Goal: Task Accomplishment & Management: Use online tool/utility

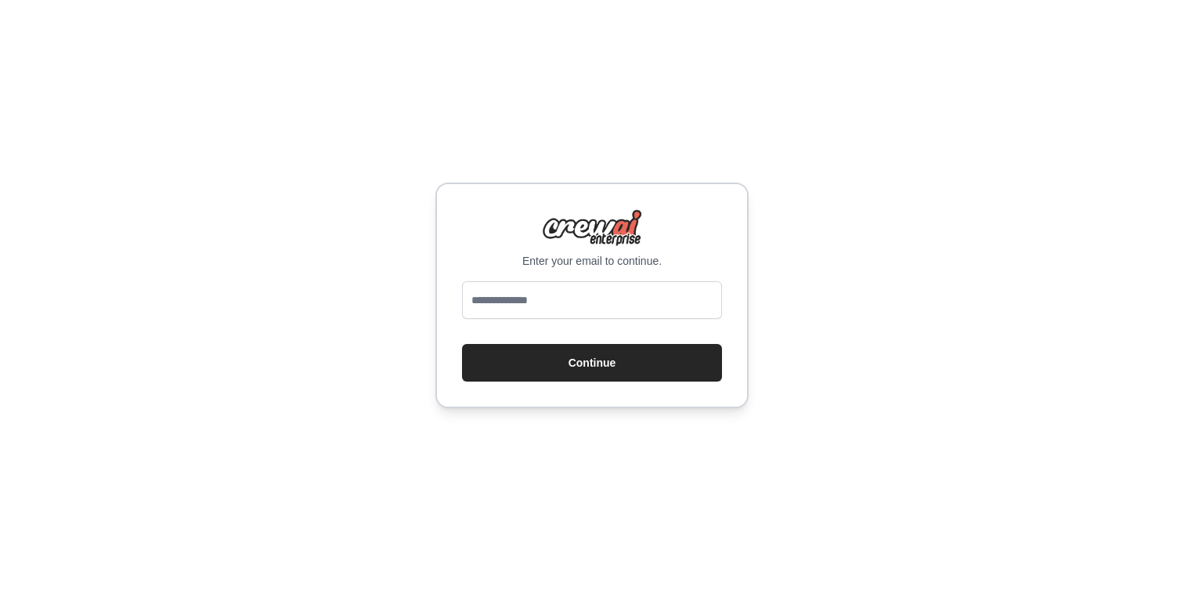
type input "**********"
click at [583, 367] on button "Continue" at bounding box center [592, 363] width 260 height 38
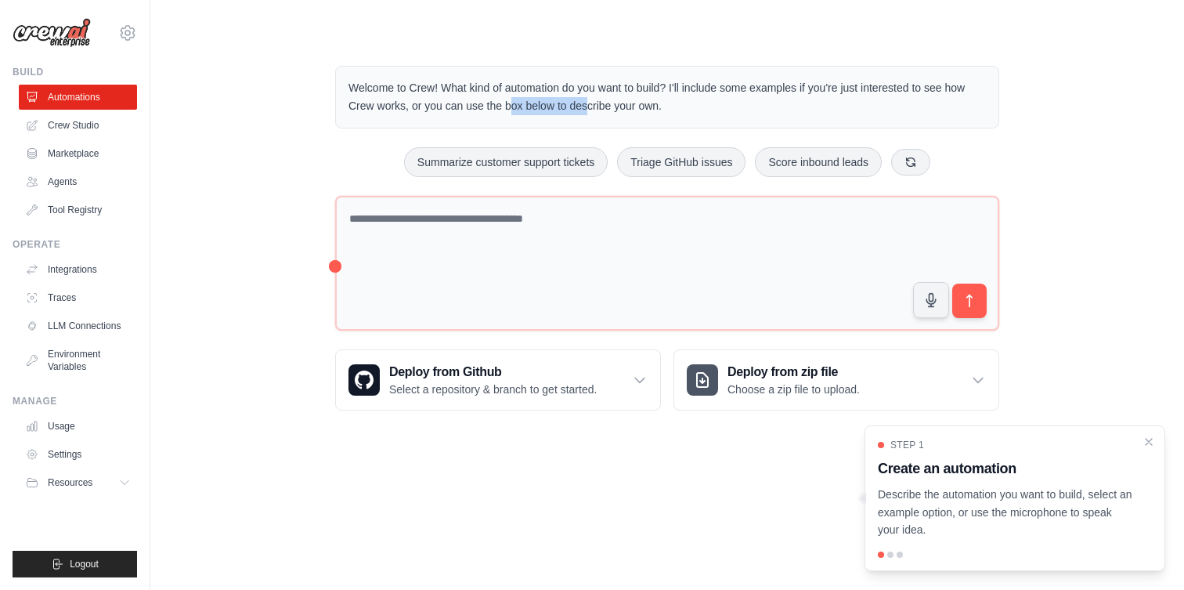
drag, startPoint x: 465, startPoint y: 108, endPoint x: 543, endPoint y: 104, distance: 78.4
click at [543, 104] on p "Welcome to Crew! What kind of automation do you want to build? I'll include som…" at bounding box center [666, 97] width 637 height 36
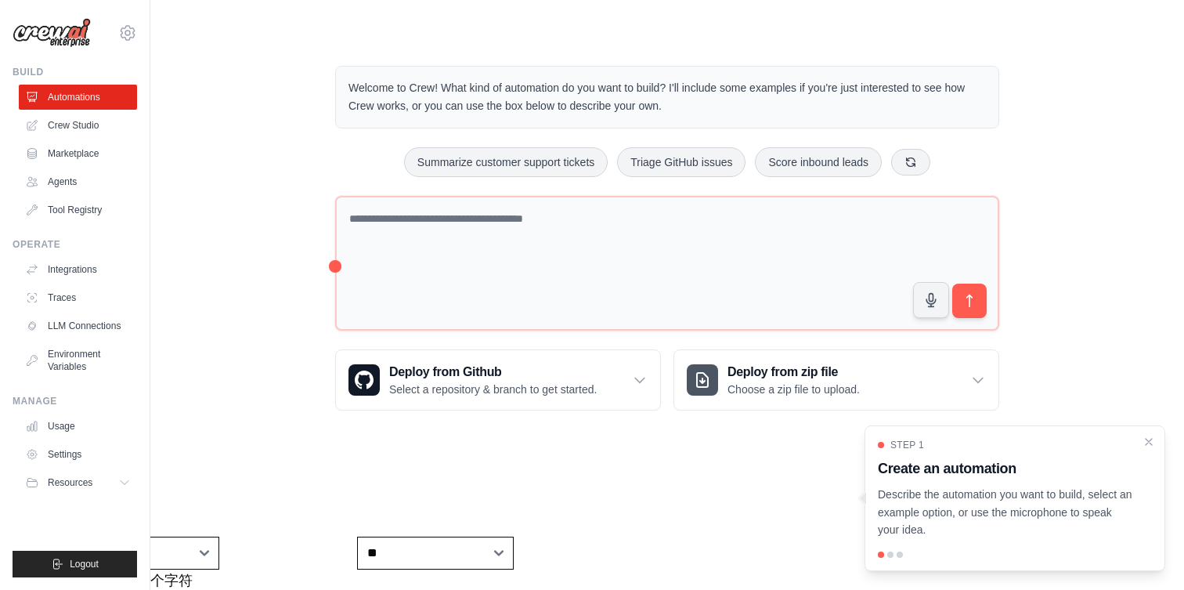
click at [406, 116] on div "Welcome to Crew! What kind of automation do you want to build? I'll include som…" at bounding box center [667, 97] width 664 height 63
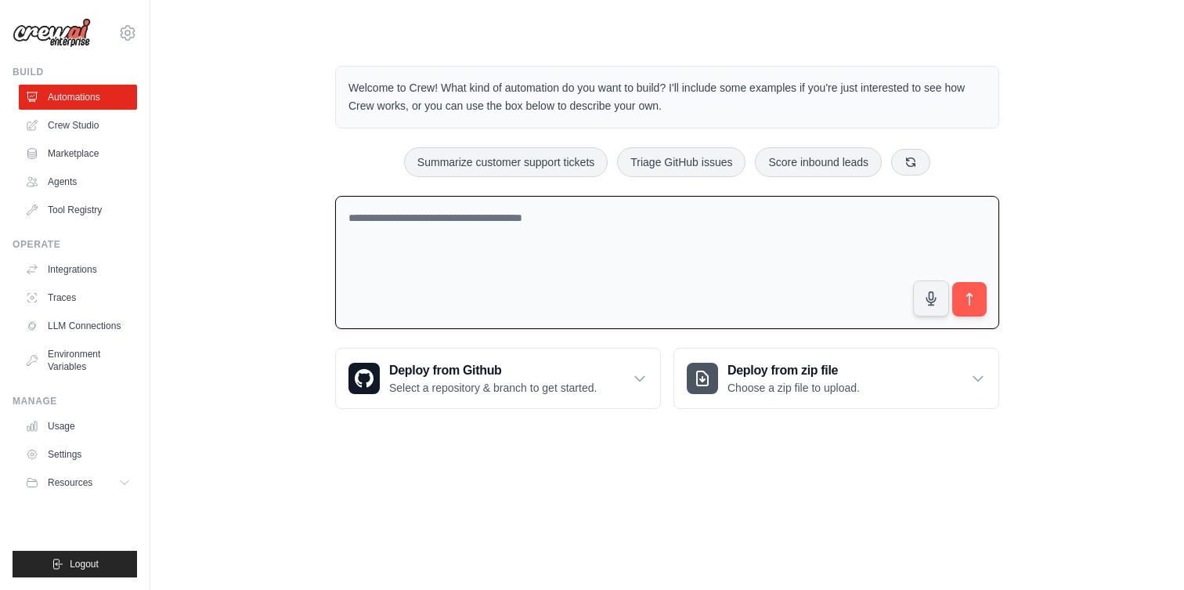
click at [507, 219] on textarea at bounding box center [667, 263] width 664 height 134
click at [493, 422] on div "Welcome to Crew! What kind of automation do you want to build? I'll include som…" at bounding box center [667, 237] width 702 height 393
click at [540, 254] on textarea at bounding box center [667, 263] width 664 height 134
type textarea "**********"
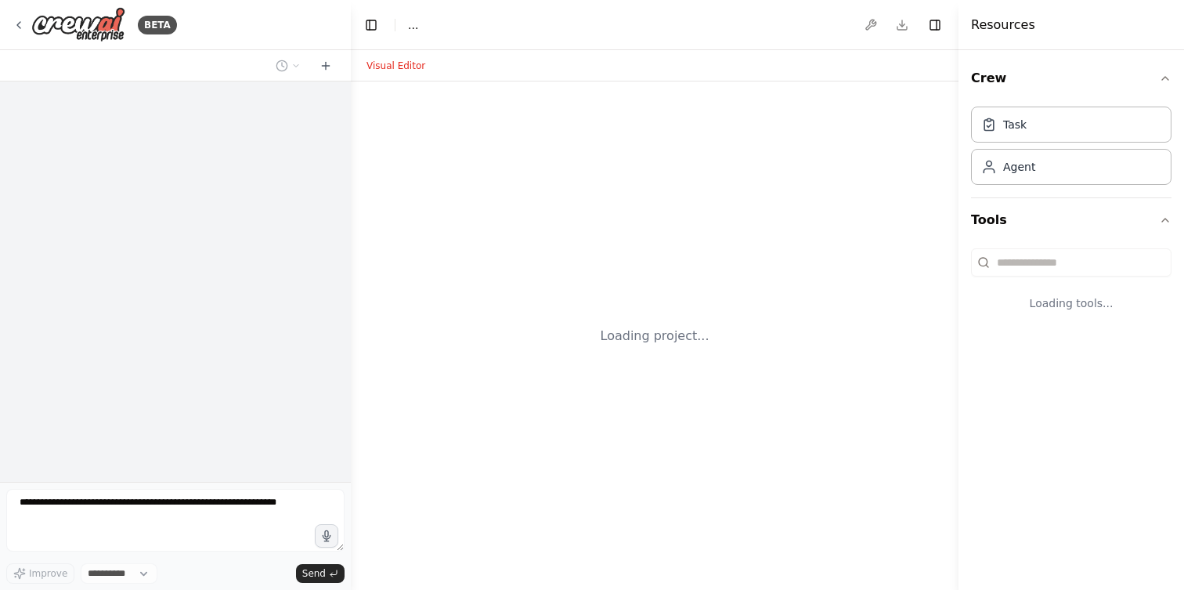
select select "****"
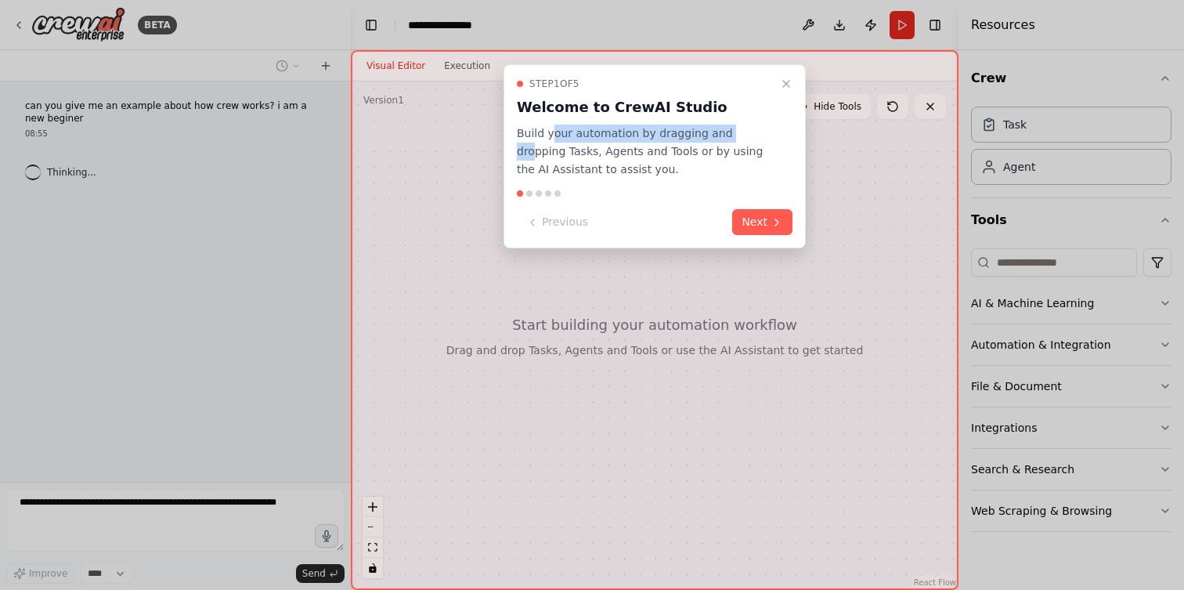
drag, startPoint x: 549, startPoint y: 131, endPoint x: 729, endPoint y: 131, distance: 180.1
click at [731, 131] on p "Build your automation by dragging and dropping Tasks, Agents and Tools or by us…" at bounding box center [645, 151] width 257 height 53
click at [610, 135] on p "Build your automation by dragging and dropping Tasks, Agents and Tools or by us…" at bounding box center [645, 151] width 257 height 53
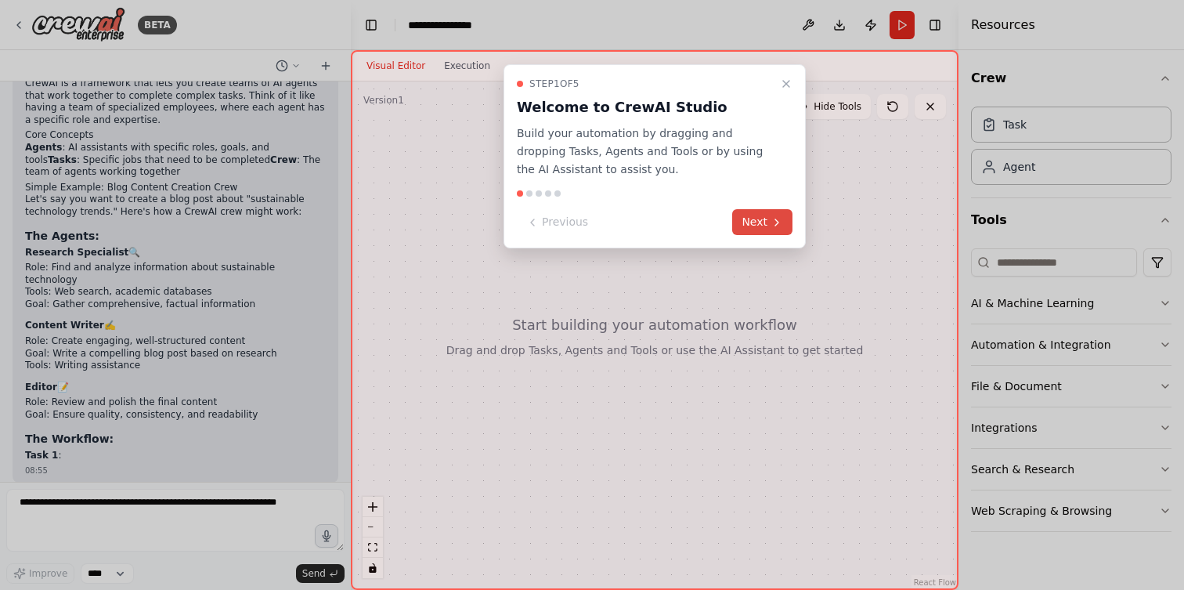
click at [764, 219] on button "Next" at bounding box center [762, 222] width 60 height 26
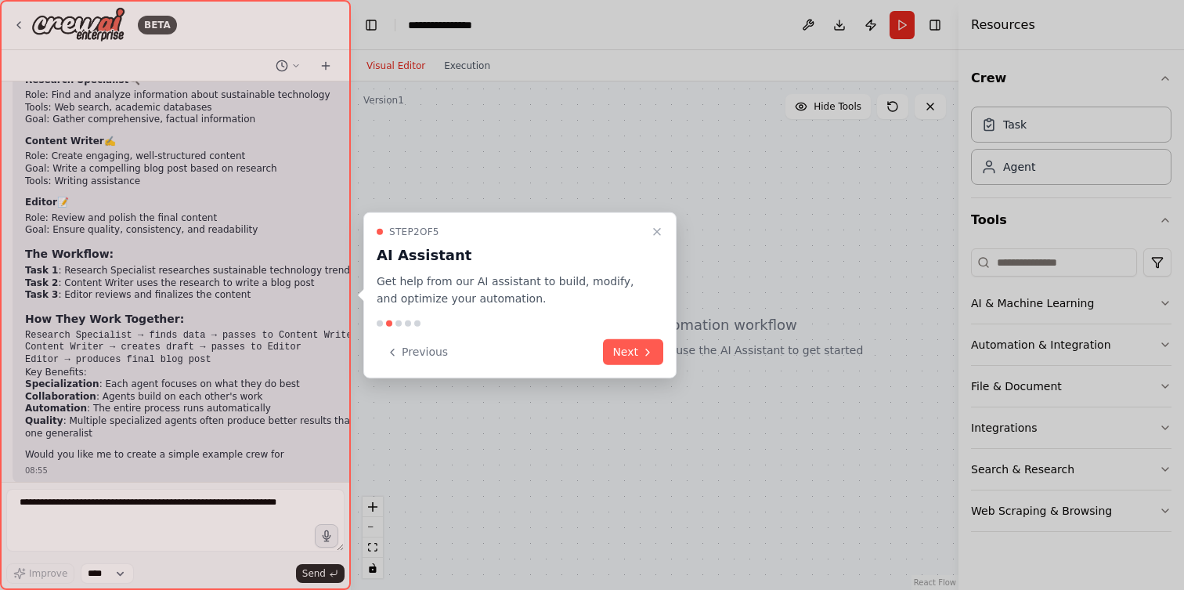
scroll to position [340, 0]
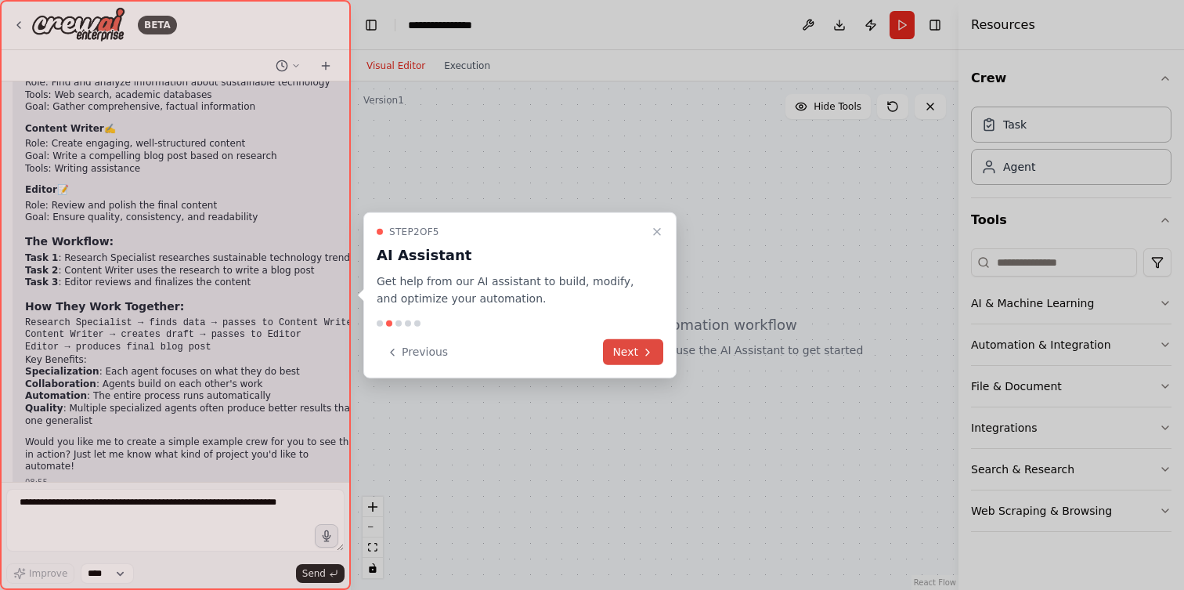
click at [620, 353] on button "Next" at bounding box center [633, 352] width 60 height 26
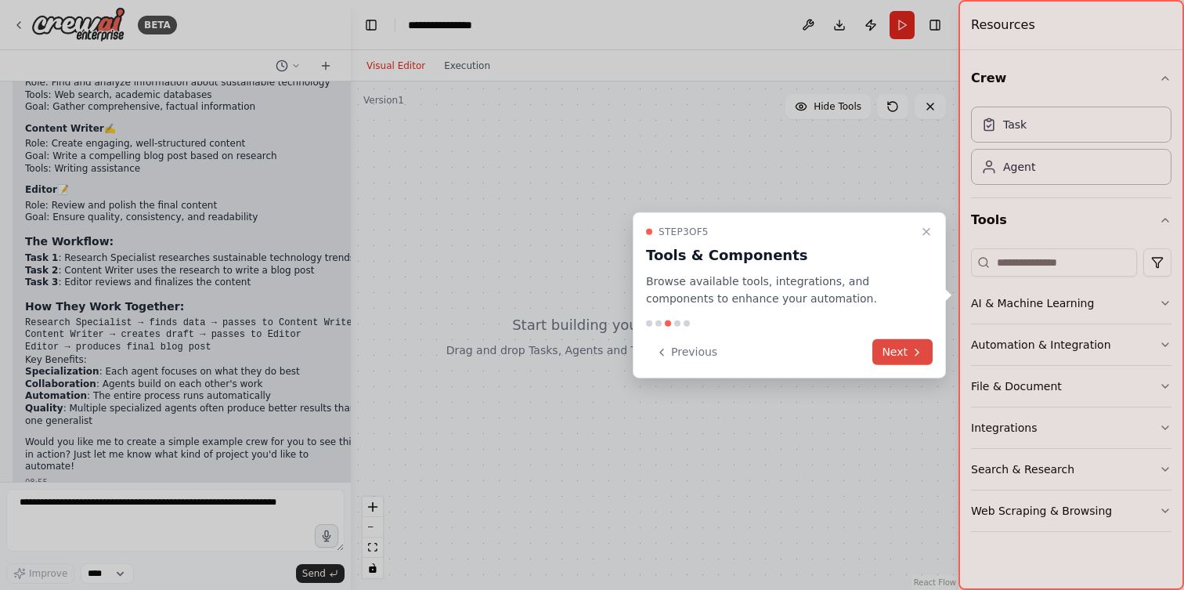
click at [901, 344] on button "Next" at bounding box center [902, 352] width 60 height 26
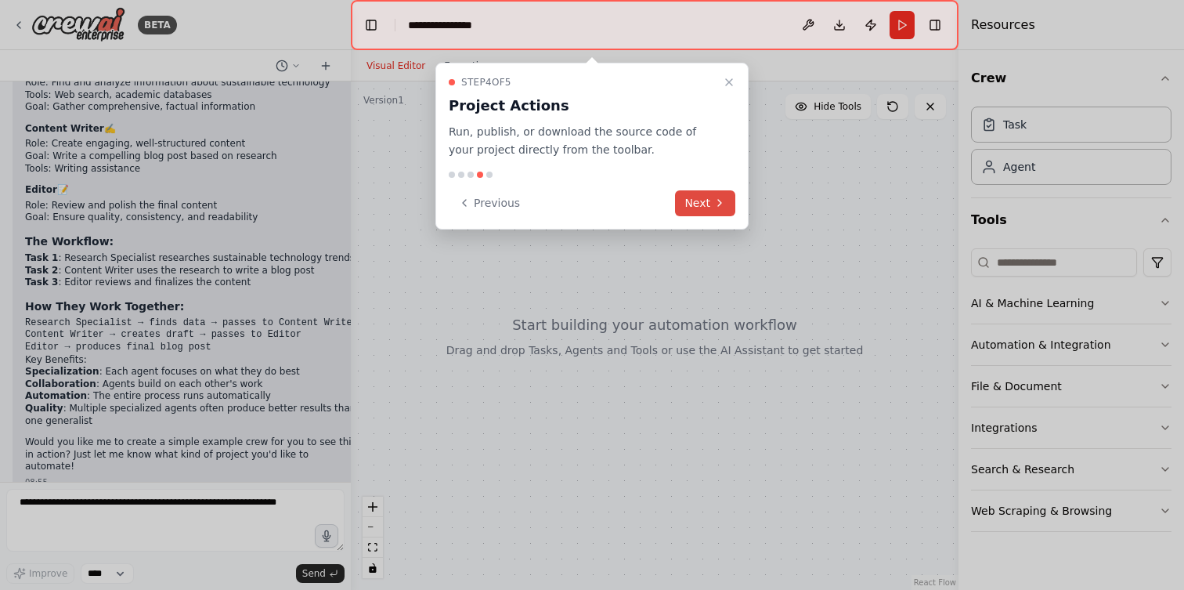
click at [706, 200] on button "Next" at bounding box center [705, 203] width 60 height 26
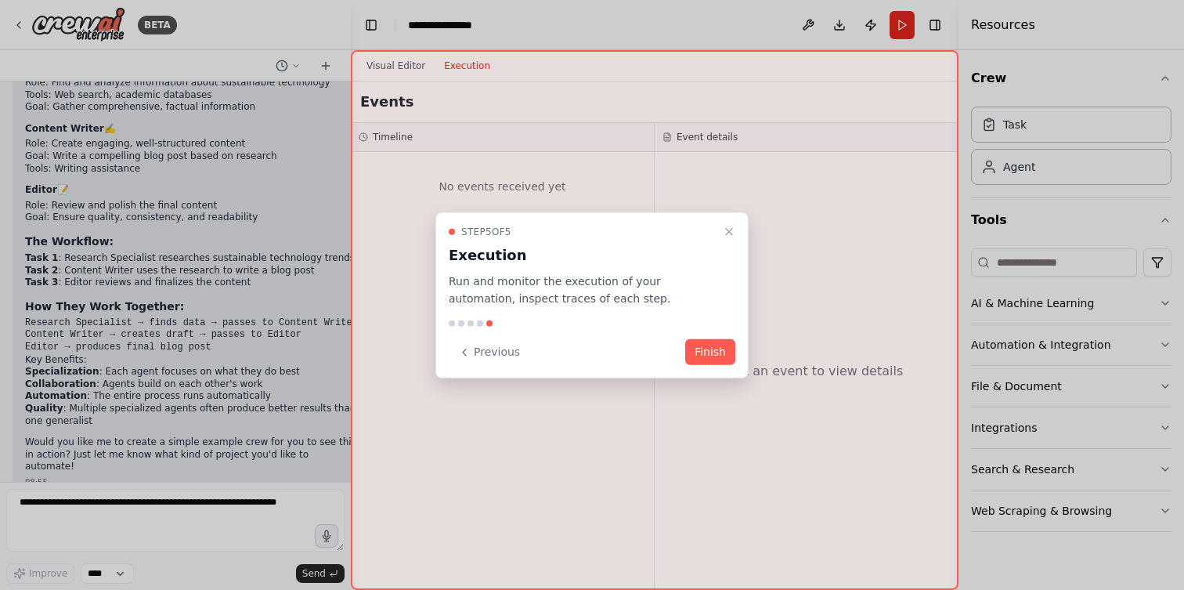
click at [540, 295] on p "Run and monitor the execution of your automation, inspect traces of each step." at bounding box center [583, 290] width 268 height 36
click at [706, 347] on button "Finish" at bounding box center [710, 352] width 50 height 26
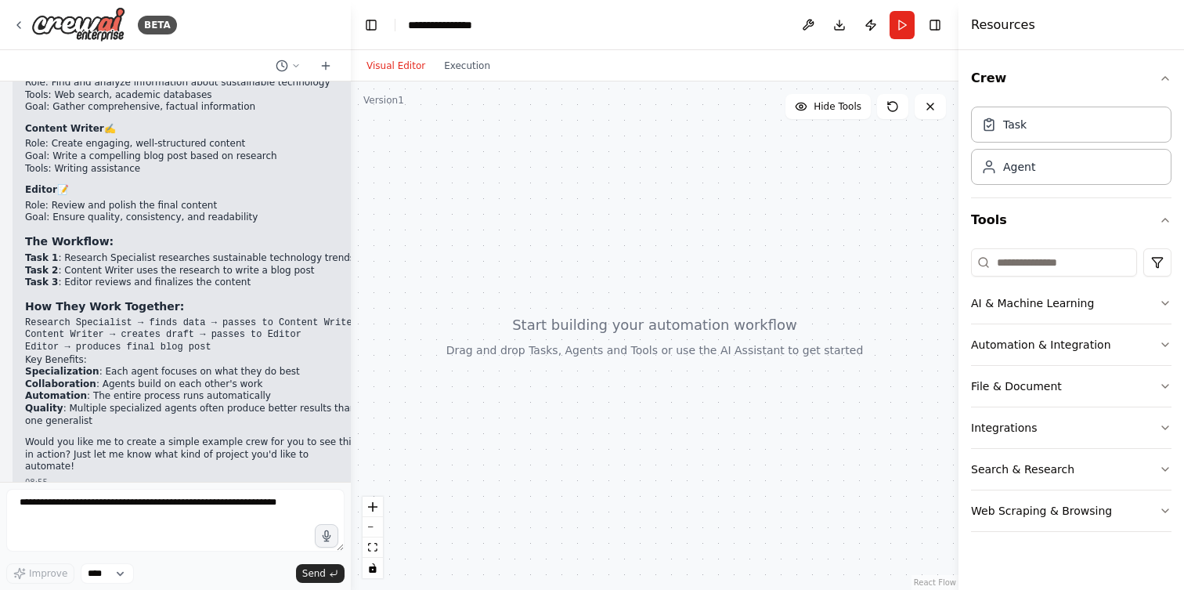
click at [591, 356] on div at bounding box center [655, 335] width 608 height 508
click at [601, 309] on div at bounding box center [655, 335] width 608 height 508
click at [162, 510] on textarea at bounding box center [175, 520] width 338 height 63
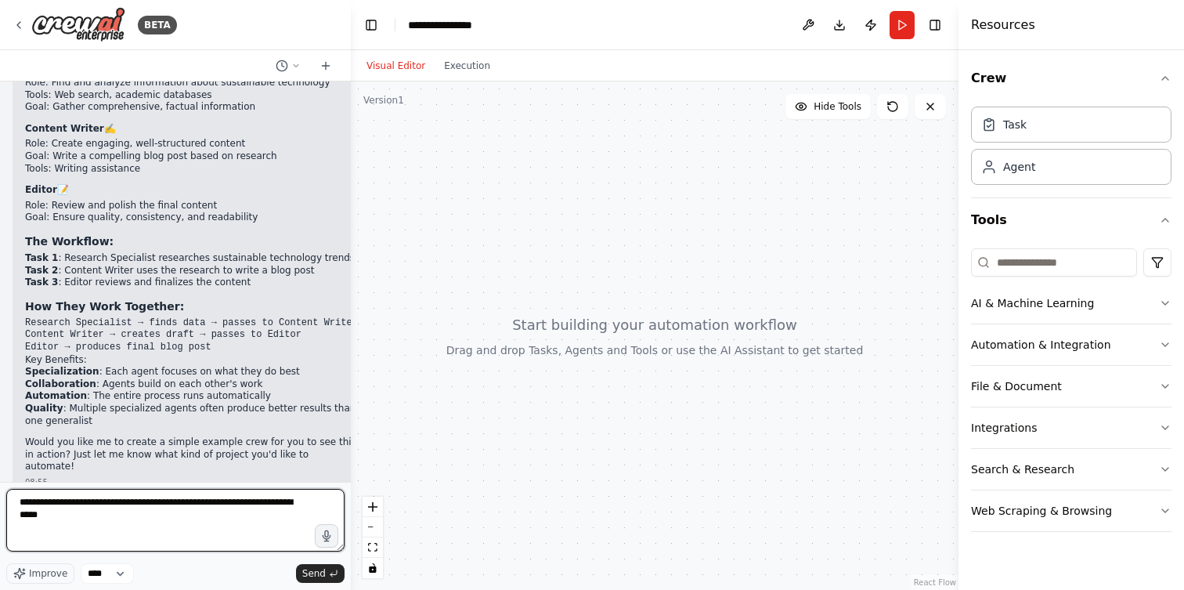
click at [210, 507] on textarea "**********" at bounding box center [175, 520] width 338 height 63
click at [220, 507] on textarea "**********" at bounding box center [175, 520] width 338 height 63
click at [114, 514] on textarea "**********" at bounding box center [175, 520] width 338 height 63
type textarea "**********"
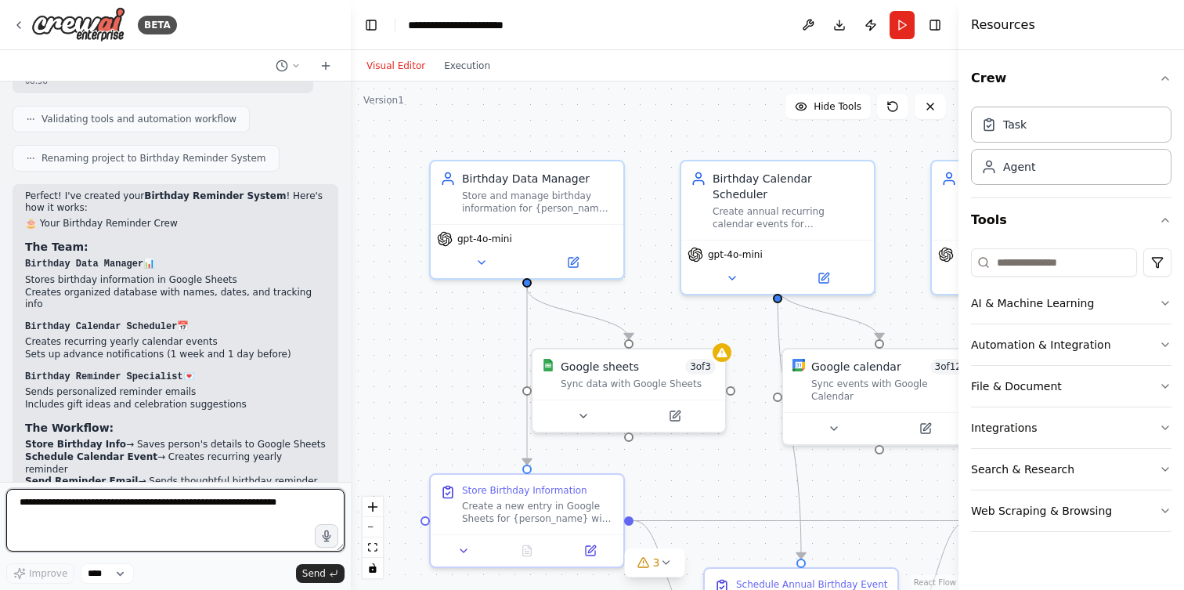
scroll to position [1821, 0]
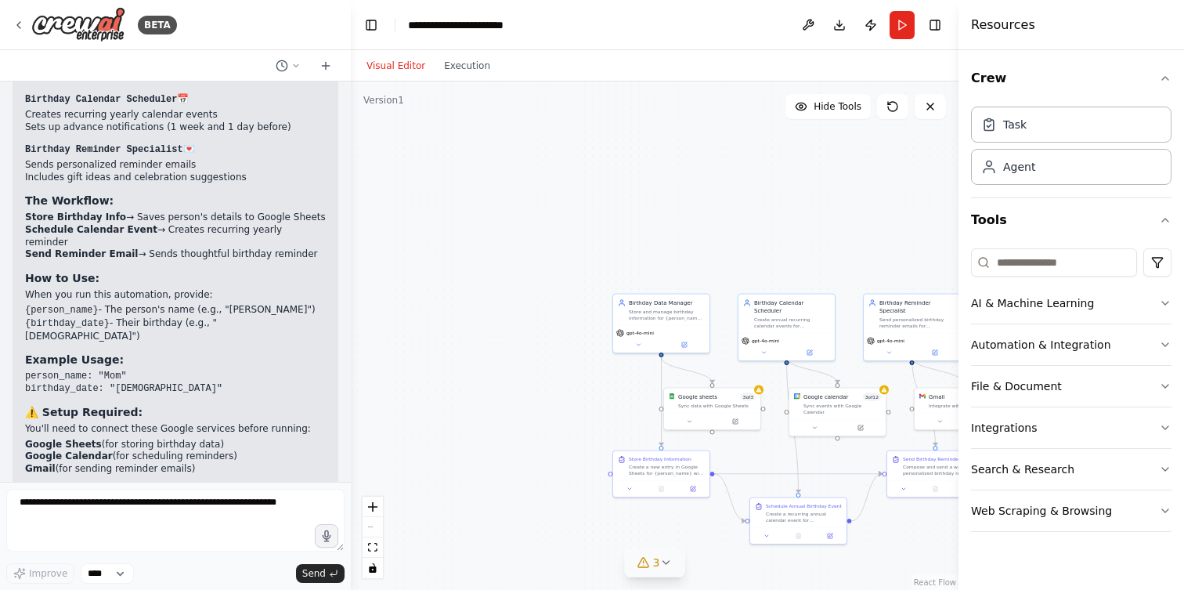
click at [663, 563] on icon at bounding box center [665, 562] width 13 height 13
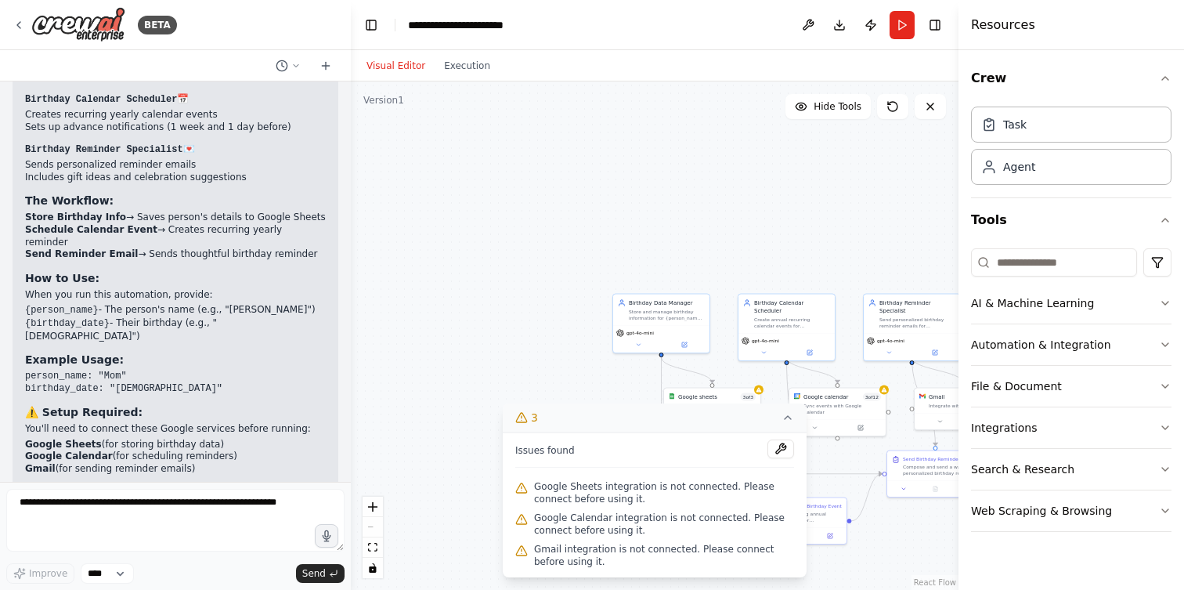
click at [507, 342] on div ".deletable-edge-delete-btn { width: 20px; height: 20px; border: 0px solid #ffff…" at bounding box center [655, 335] width 608 height 508
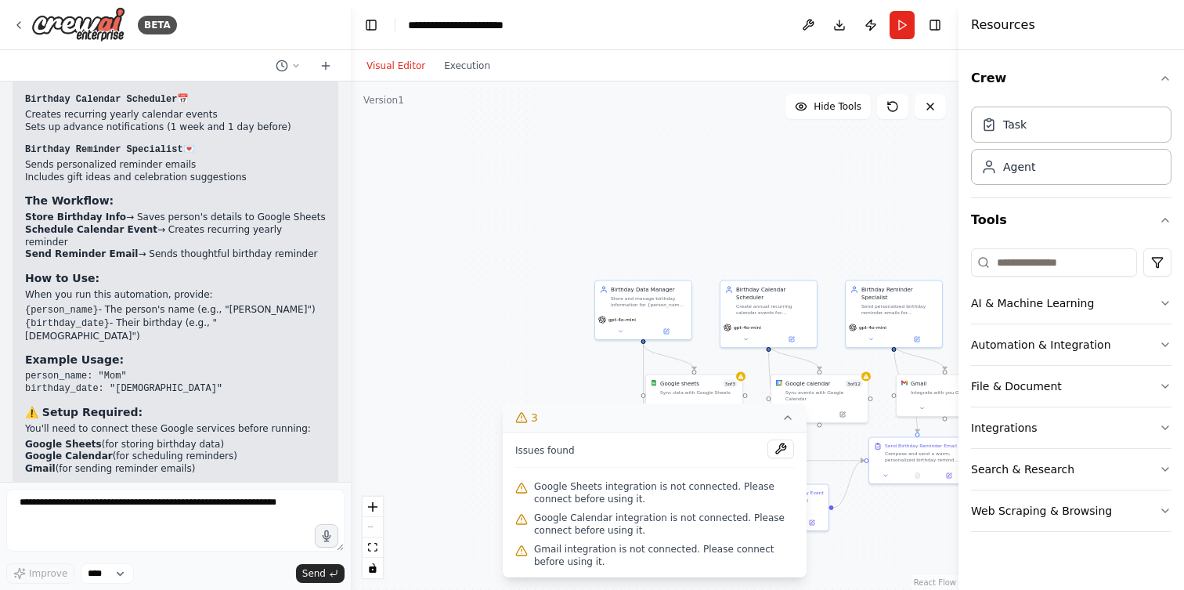
drag, startPoint x: 560, startPoint y: 374, endPoint x: 485, endPoint y: 310, distance: 98.9
click at [486, 310] on div ".deletable-edge-delete-btn { width: 20px; height: 20px; border: 0px solid #ffff…" at bounding box center [655, 335] width 608 height 508
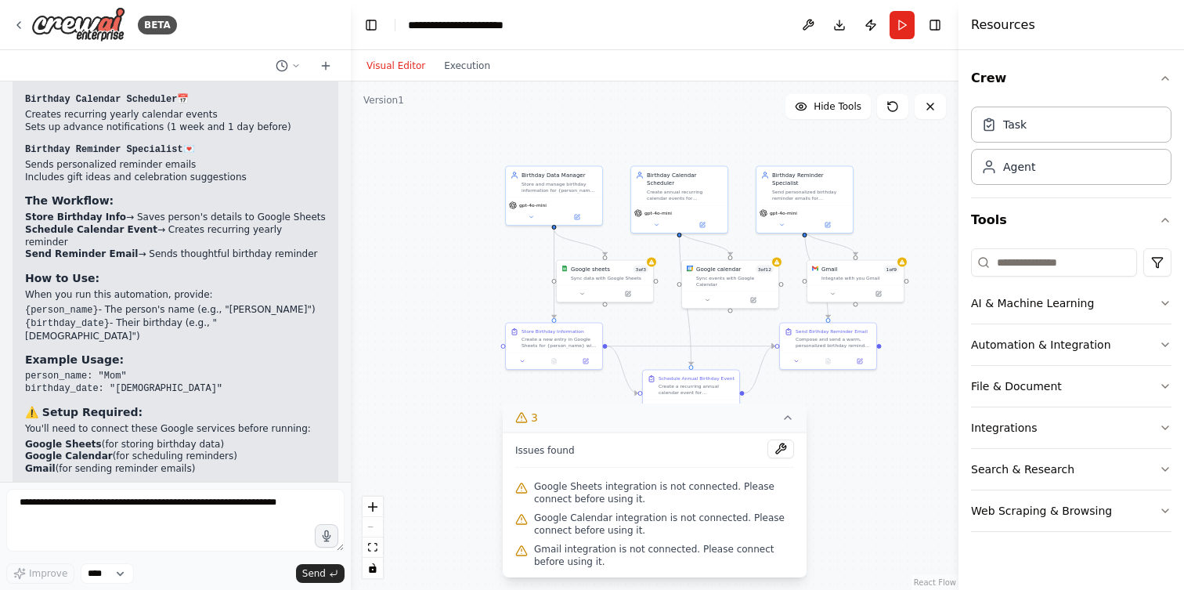
drag, startPoint x: 468, startPoint y: 305, endPoint x: 434, endPoint y: 241, distance: 71.8
click at [434, 241] on div ".deletable-edge-delete-btn { width: 20px; height: 20px; border: 0px solid #ffff…" at bounding box center [655, 335] width 608 height 508
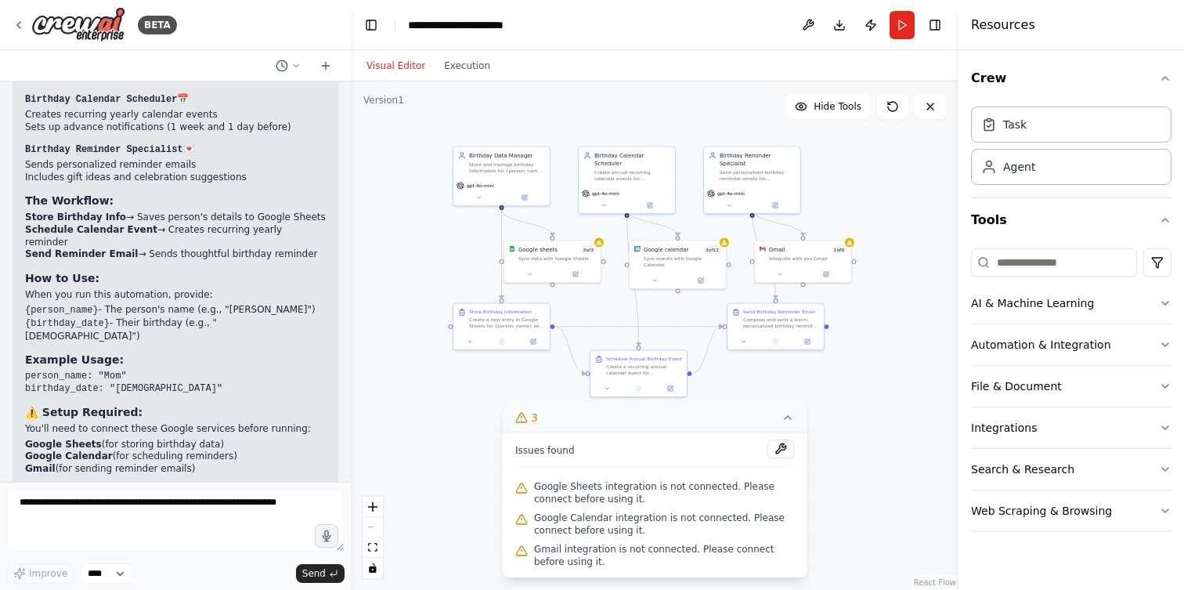
drag, startPoint x: 440, startPoint y: 276, endPoint x: 411, endPoint y: 296, distance: 35.4
click at [410, 296] on div ".deletable-edge-delete-btn { width: 20px; height: 20px; border: 0px solid #ffff…" at bounding box center [655, 335] width 608 height 508
click at [1031, 172] on div "Agent" at bounding box center [1019, 166] width 32 height 16
click at [847, 498] on div ".deletable-edge-delete-btn { width: 20px; height: 20px; border: 0px solid #ffff…" at bounding box center [655, 335] width 608 height 508
click at [781, 446] on button at bounding box center [780, 448] width 27 height 19
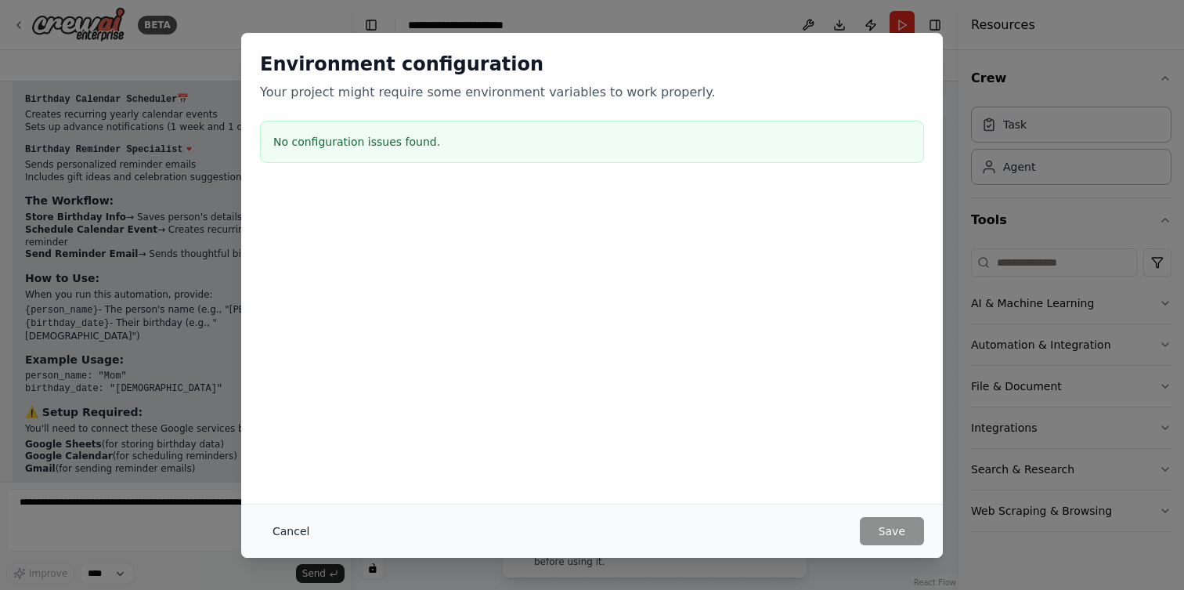
click at [279, 532] on button "Cancel" at bounding box center [291, 531] width 62 height 28
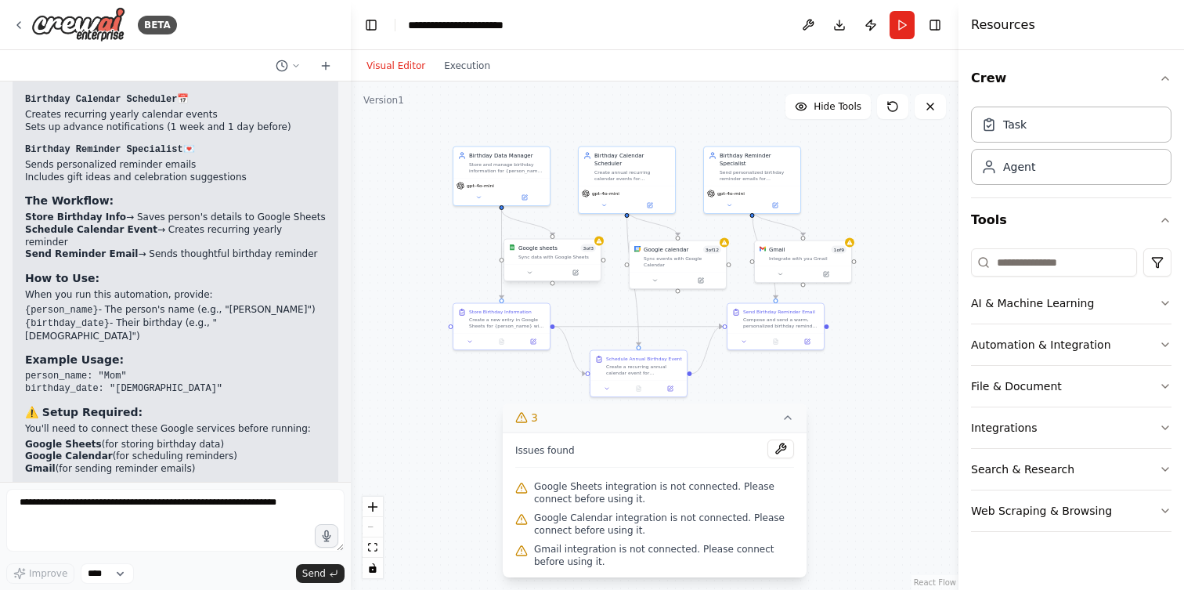
click at [599, 246] on div "Google sheets 3 of 3 Sync data with Google Sheets" at bounding box center [552, 252] width 96 height 25
click at [572, 276] on button at bounding box center [576, 272] width 45 height 9
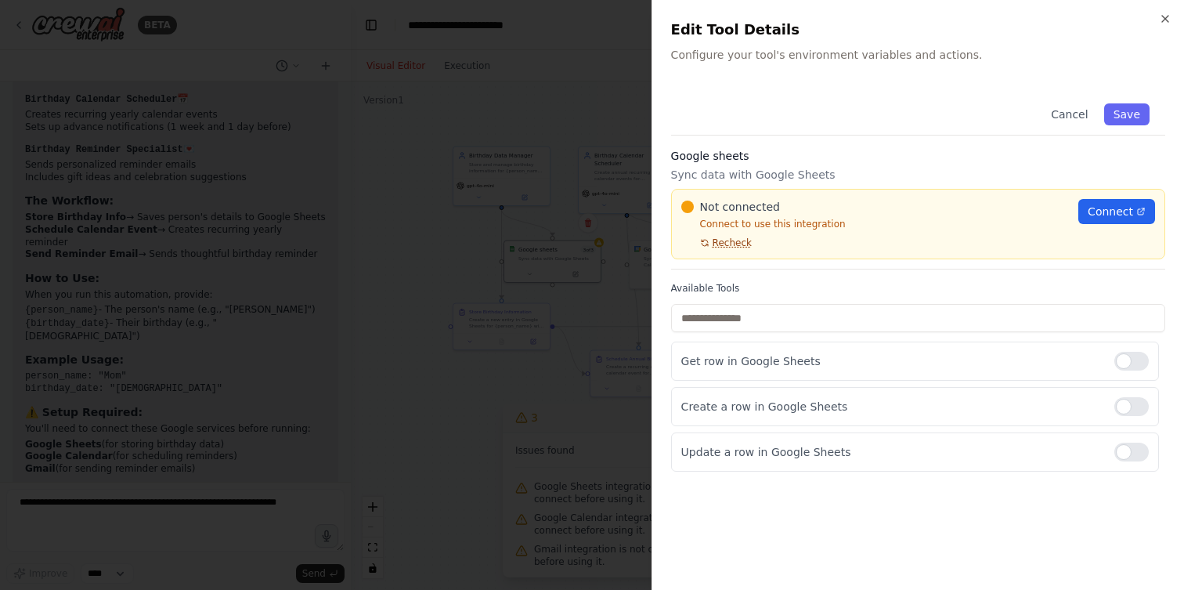
click at [731, 247] on span "Recheck" at bounding box center [732, 242] width 39 height 13
click at [711, 57] on p "Configure your tool's environment variables and actions." at bounding box center [918, 55] width 494 height 16
click at [818, 63] on div "Close Edit Tool Details Configure your tool's environment variables and actions…" at bounding box center [918, 295] width 533 height 590
click at [1109, 212] on span "Connect" at bounding box center [1110, 212] width 45 height 16
click at [468, 329] on div at bounding box center [592, 295] width 1184 height 590
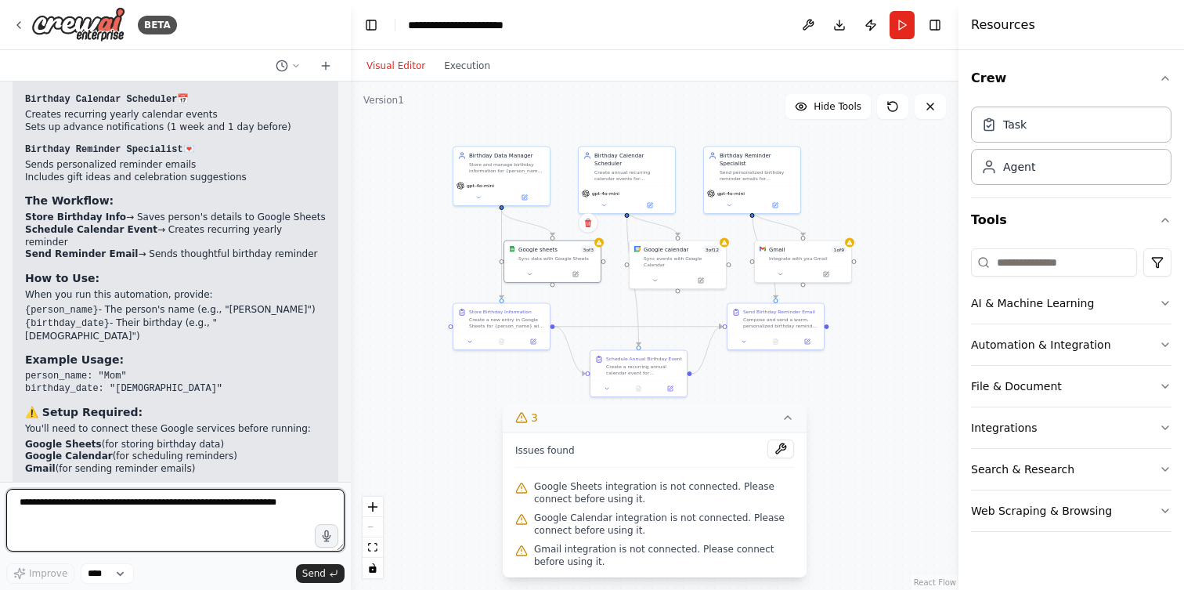
click at [157, 506] on textarea at bounding box center [175, 520] width 338 height 63
click at [854, 461] on div ".deletable-edge-delete-btn { width: 20px; height: 20px; border: 0px solid #ffff…" at bounding box center [655, 335] width 608 height 508
